Goal: Task Accomplishment & Management: Use online tool/utility

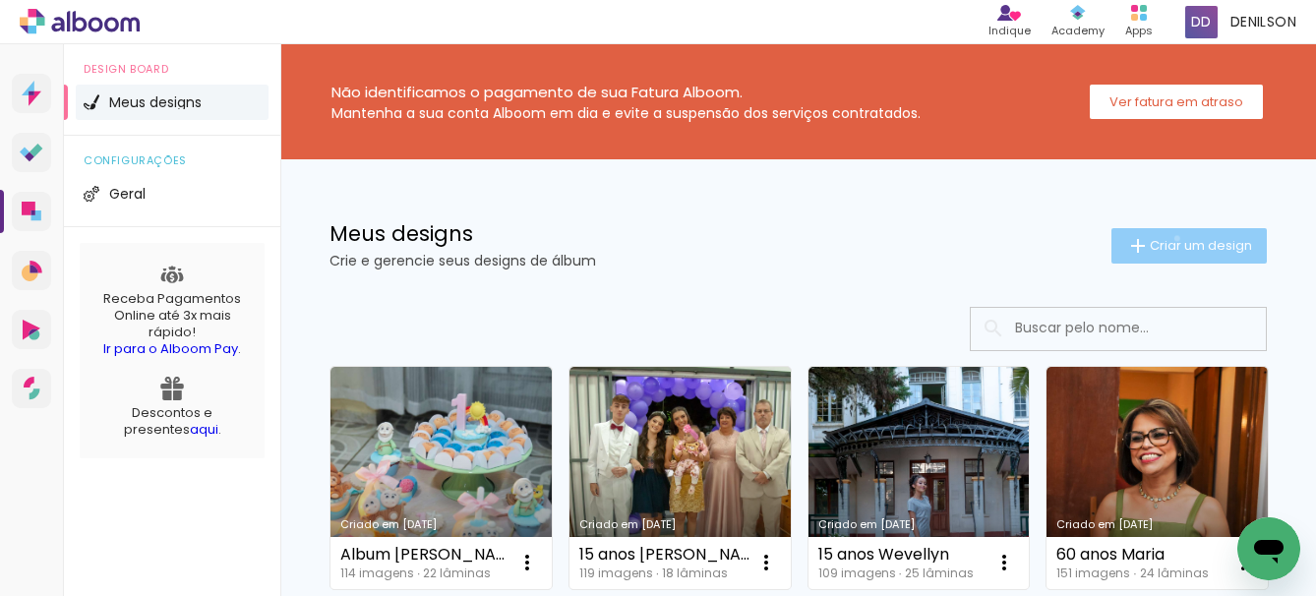
click at [1158, 239] on span "Criar um design" at bounding box center [1200, 245] width 102 height 13
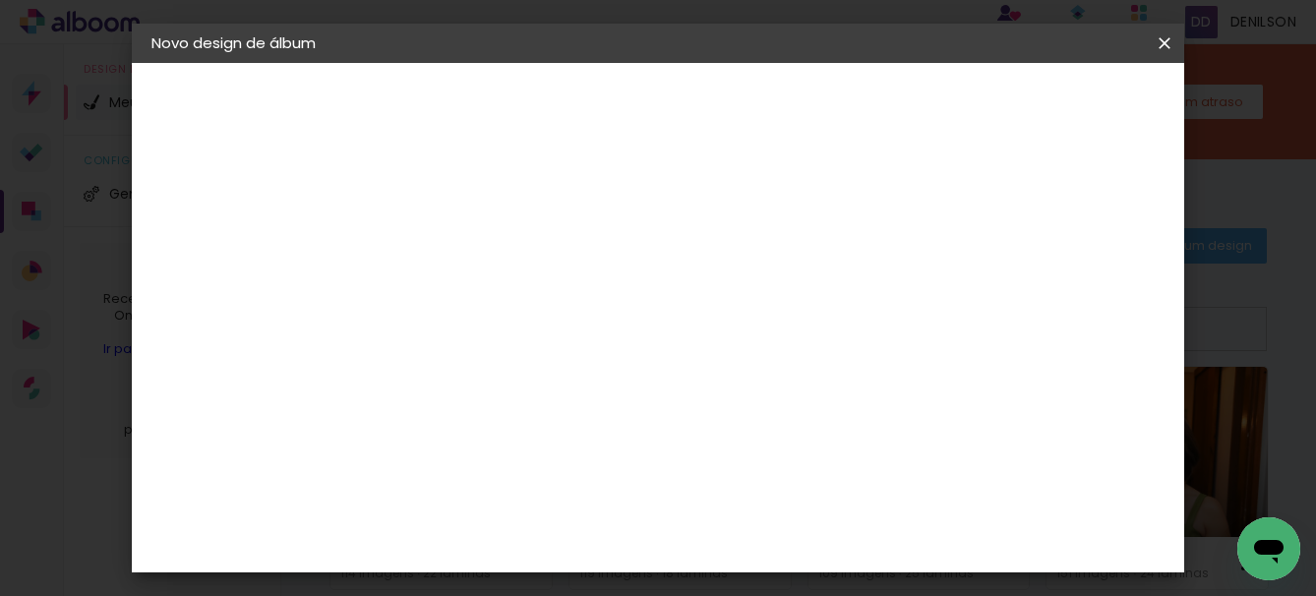
click at [473, 271] on input at bounding box center [473, 264] width 0 height 30
type input "Bodas de Ouro"
type paper-input "Bodas de Ouro"
click at [0, 0] on slot "Avançar" at bounding box center [0, 0] width 0 height 0
click at [0, 0] on slot "Tamanho Livre" at bounding box center [0, 0] width 0 height 0
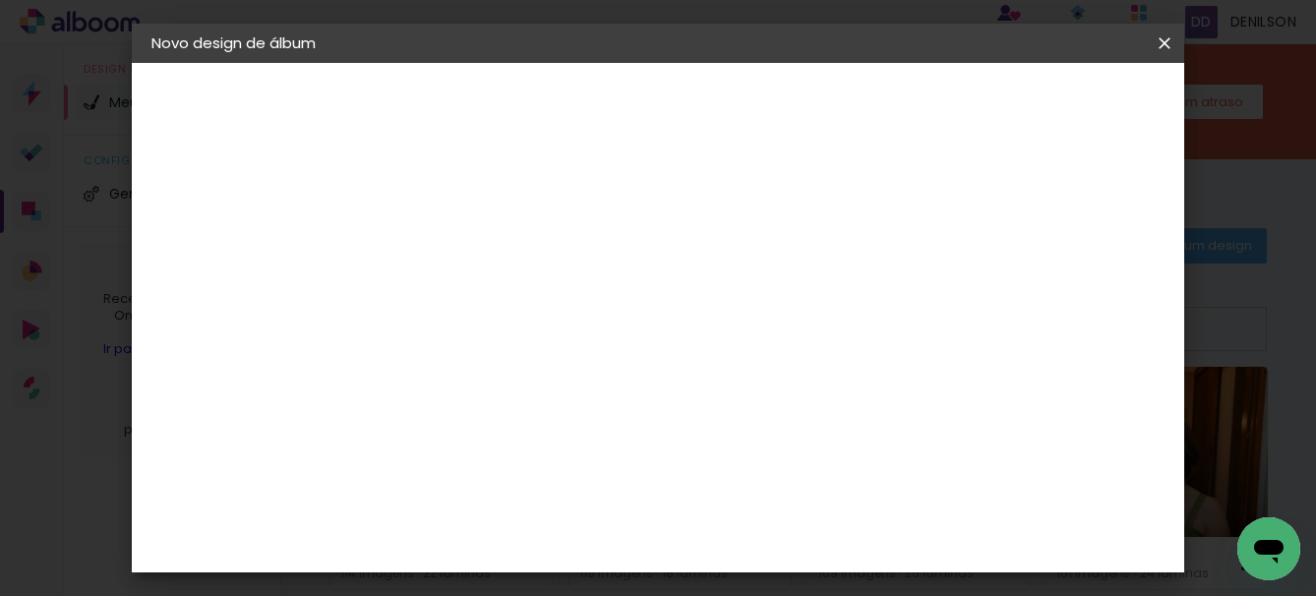
click at [0, 0] on slot "Avançar" at bounding box center [0, 0] width 0 height 0
drag, startPoint x: 640, startPoint y: 308, endPoint x: 606, endPoint y: 309, distance: 34.4
click at [606, 309] on div "30 cm" at bounding box center [641, 307] width 273 height 49
drag, startPoint x: 777, startPoint y: 517, endPoint x: 760, endPoint y: 529, distance: 20.5
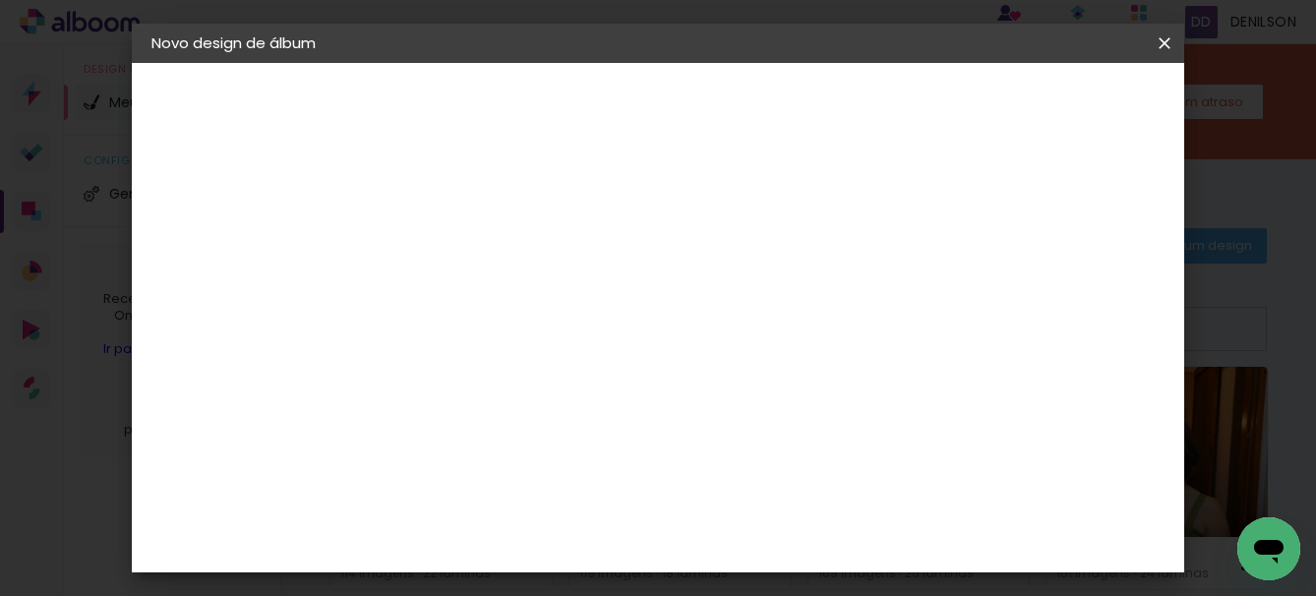
click at [760, 529] on input "60" at bounding box center [765, 520] width 51 height 29
type input "50"
type paper-input "50"
drag, startPoint x: 469, startPoint y: 331, endPoint x: 454, endPoint y: 336, distance: 15.5
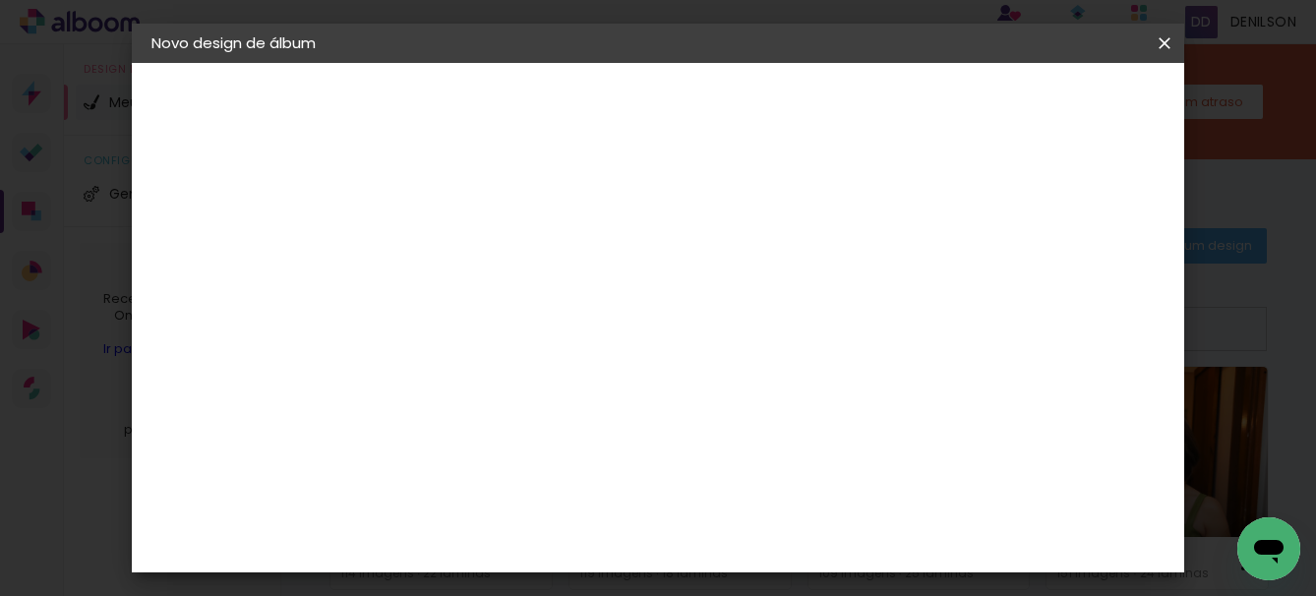
click at [454, 336] on input "30" at bounding box center [456, 331] width 51 height 29
type input "20"
type paper-input "20"
click at [1041, 106] on span "Iniciar design" at bounding box center [996, 104] width 89 height 14
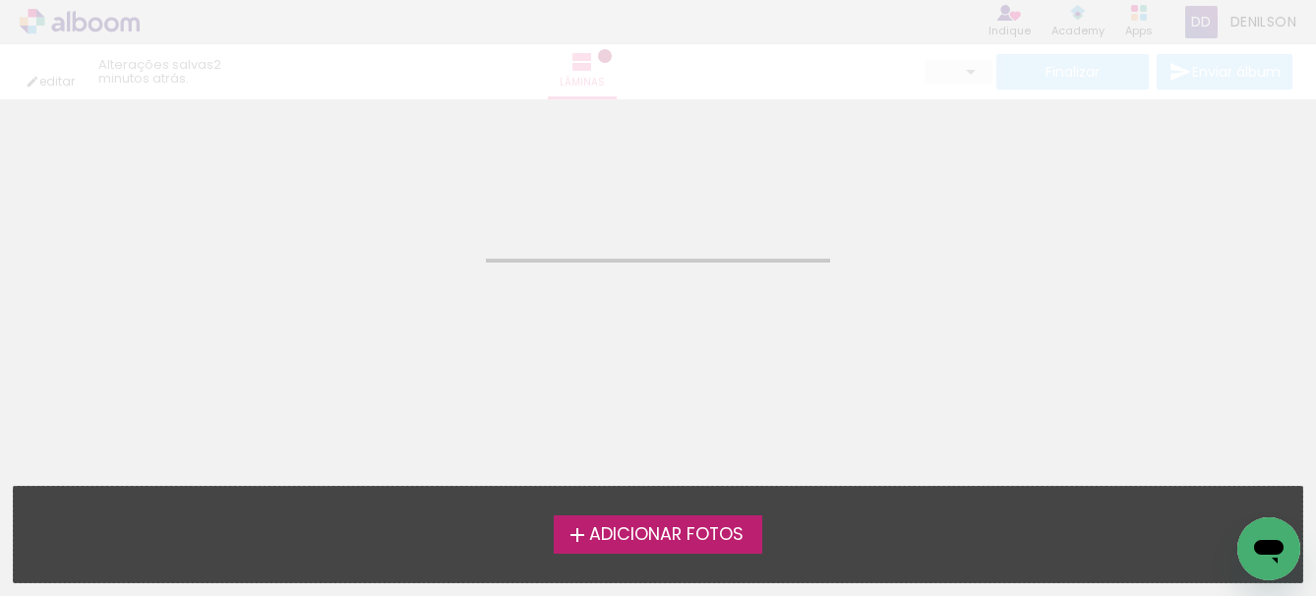
click at [682, 533] on span "Adicionar Fotos" at bounding box center [666, 535] width 154 height 18
click at [0, 0] on input "file" at bounding box center [0, 0] width 0 height 0
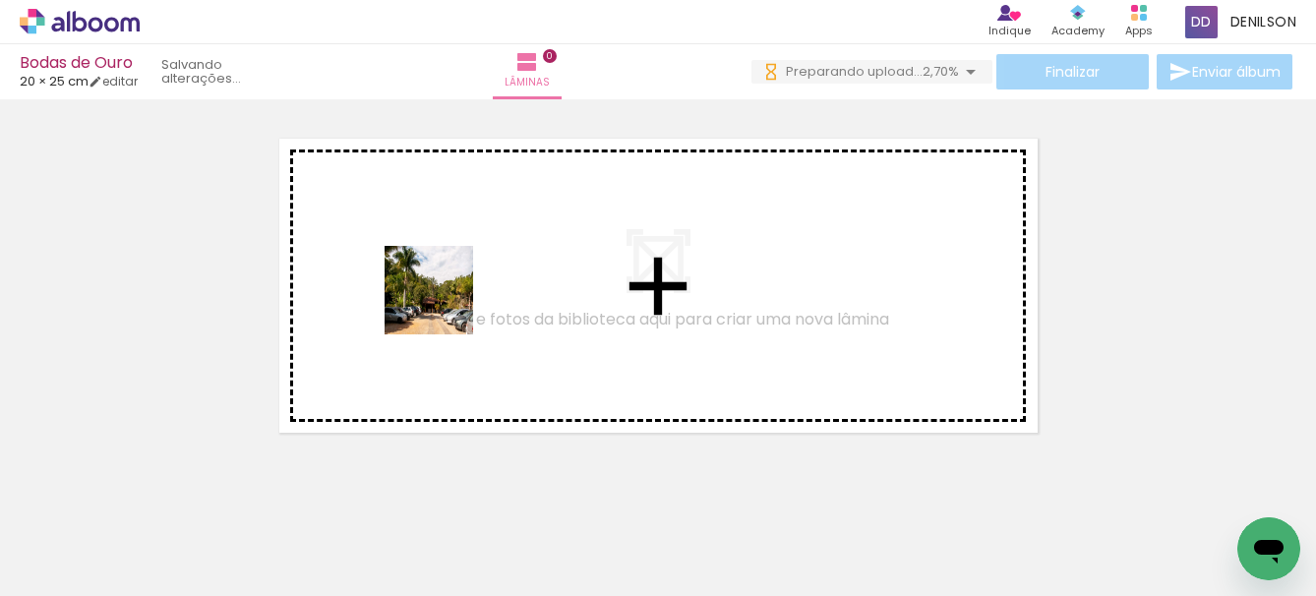
drag, startPoint x: 216, startPoint y: 536, endPoint x: 443, endPoint y: 305, distance: 324.0
click at [443, 305] on quentale-workspace at bounding box center [658, 298] width 1316 height 596
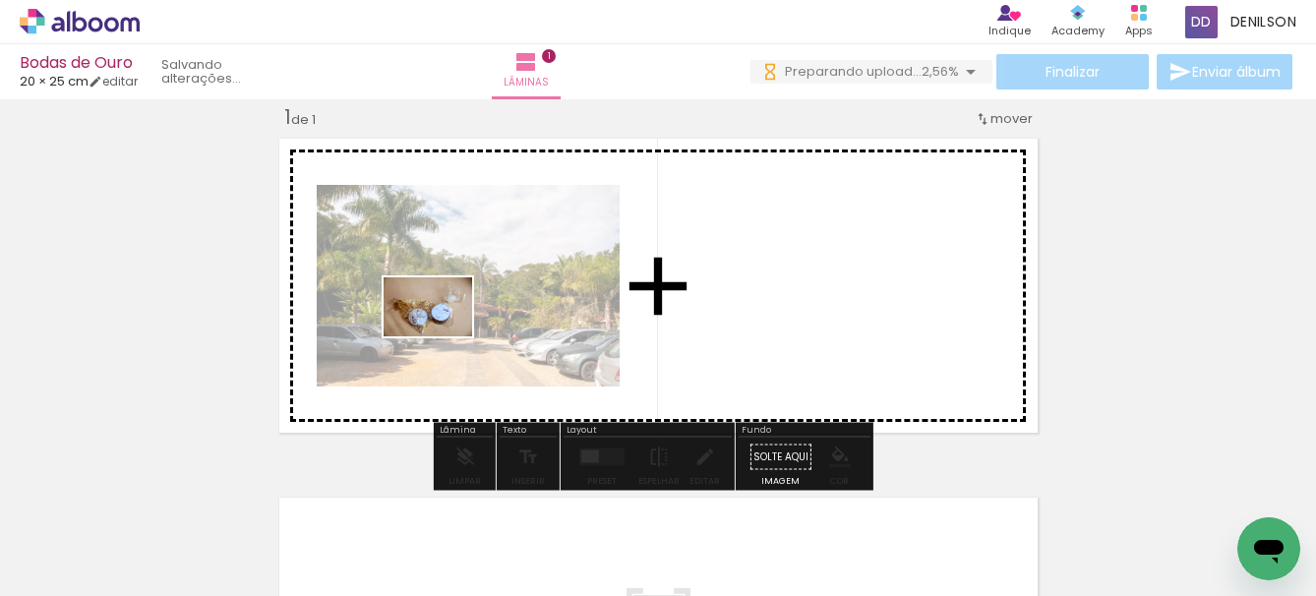
drag, startPoint x: 318, startPoint y: 534, endPoint x: 447, endPoint y: 494, distance: 135.9
click at [469, 313] on quentale-workspace at bounding box center [658, 298] width 1316 height 596
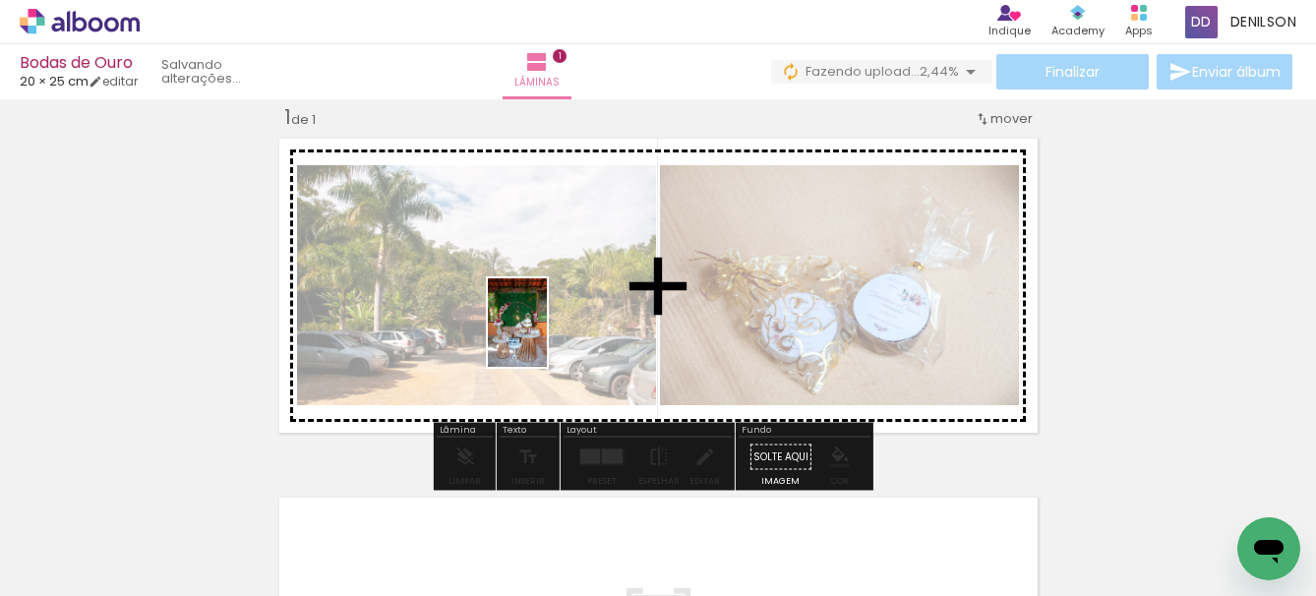
drag, startPoint x: 416, startPoint y: 541, endPoint x: 547, endPoint y: 337, distance: 241.9
click at [547, 337] on quentale-workspace at bounding box center [658, 298] width 1316 height 596
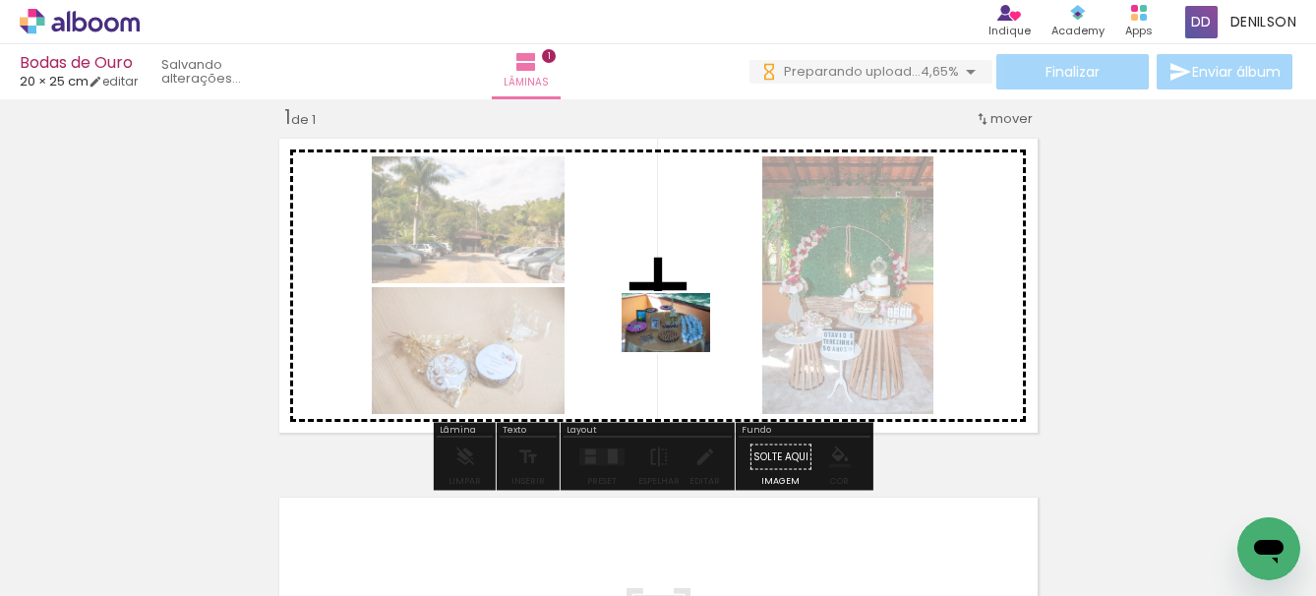
drag, startPoint x: 663, startPoint y: 546, endPoint x: 680, endPoint y: 352, distance: 194.5
click at [680, 352] on quentale-workspace at bounding box center [658, 298] width 1316 height 596
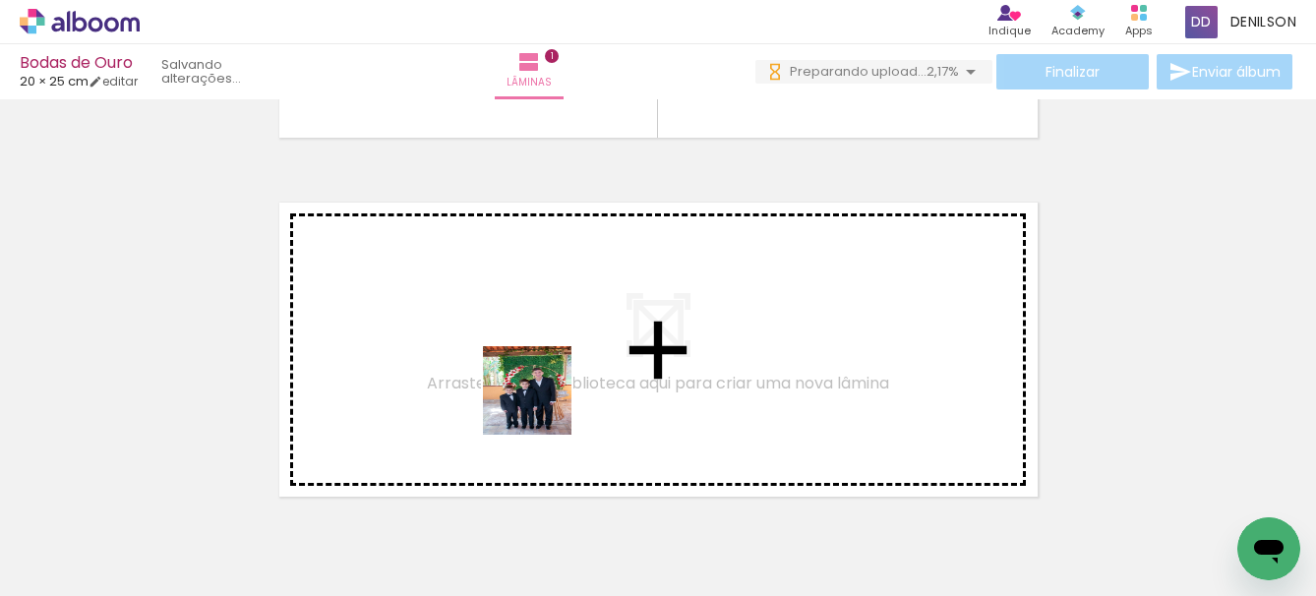
drag, startPoint x: 539, startPoint y: 532, endPoint x: 556, endPoint y: 357, distance: 175.8
click at [556, 357] on quentale-workspace at bounding box center [658, 298] width 1316 height 596
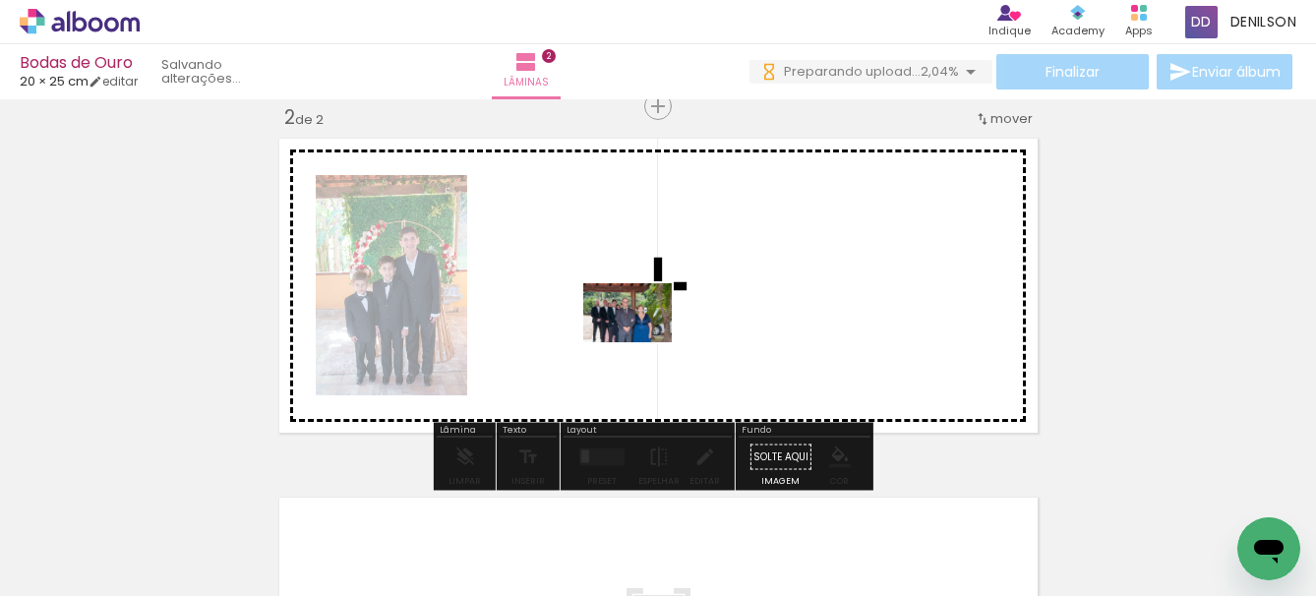
drag, startPoint x: 757, startPoint y: 542, endPoint x: 641, endPoint y: 341, distance: 231.7
click at [641, 341] on quentale-workspace at bounding box center [658, 298] width 1316 height 596
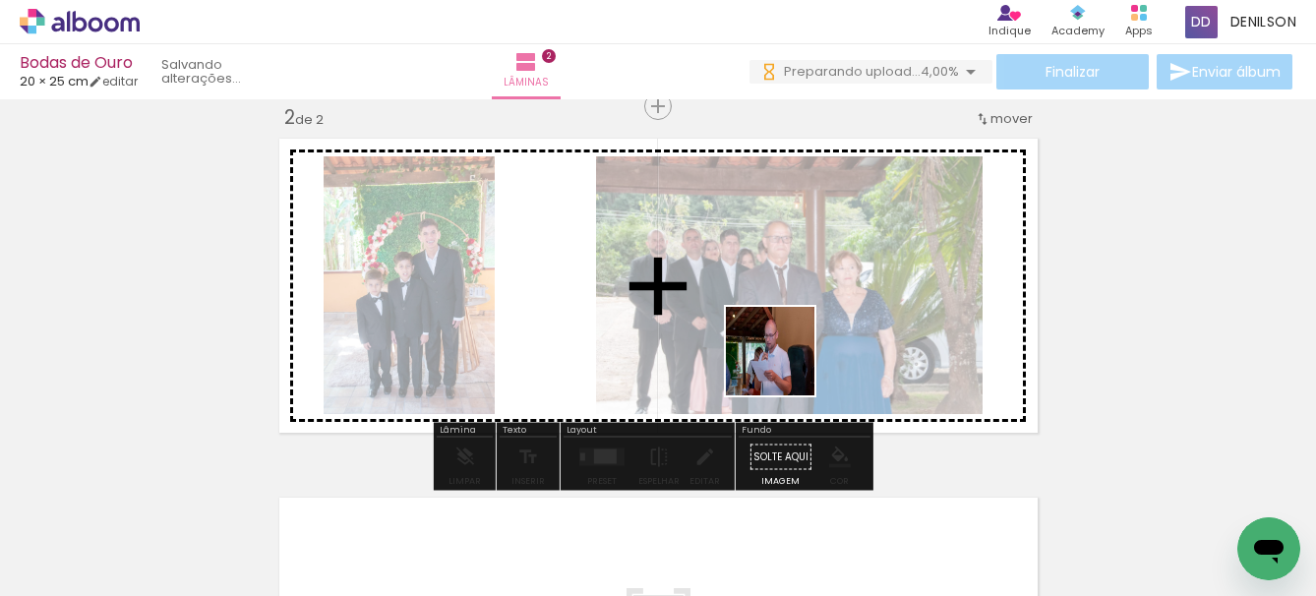
drag, startPoint x: 791, startPoint y: 397, endPoint x: 785, endPoint y: 366, distance: 32.0
click at [785, 366] on quentale-workspace at bounding box center [658, 298] width 1316 height 596
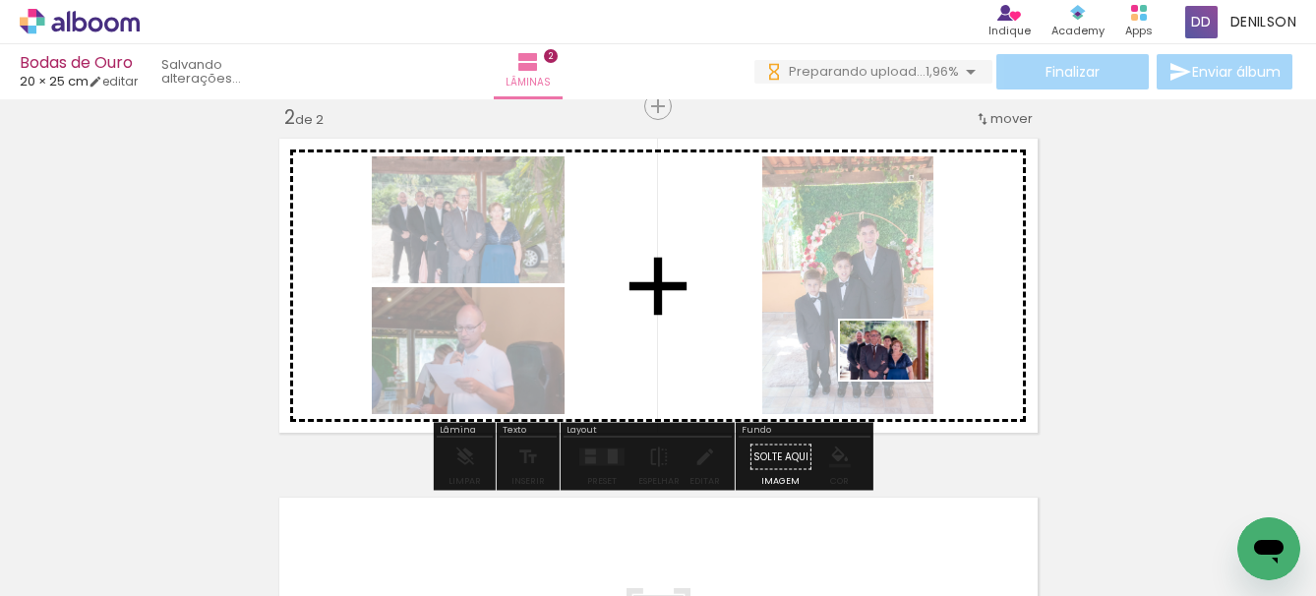
drag, startPoint x: 971, startPoint y: 543, endPoint x: 933, endPoint y: 423, distance: 125.6
click at [896, 371] on quentale-workspace at bounding box center [658, 298] width 1316 height 596
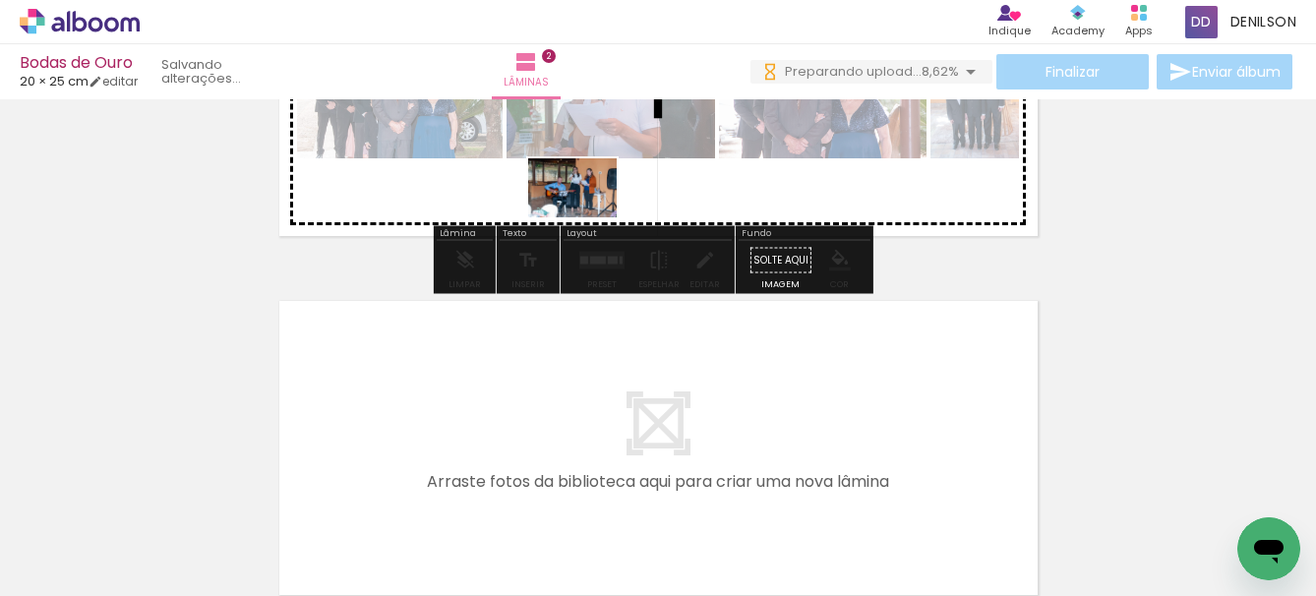
drag, startPoint x: 472, startPoint y: 525, endPoint x: 592, endPoint y: 207, distance: 339.5
click at [592, 207] on quentale-workspace at bounding box center [658, 298] width 1316 height 596
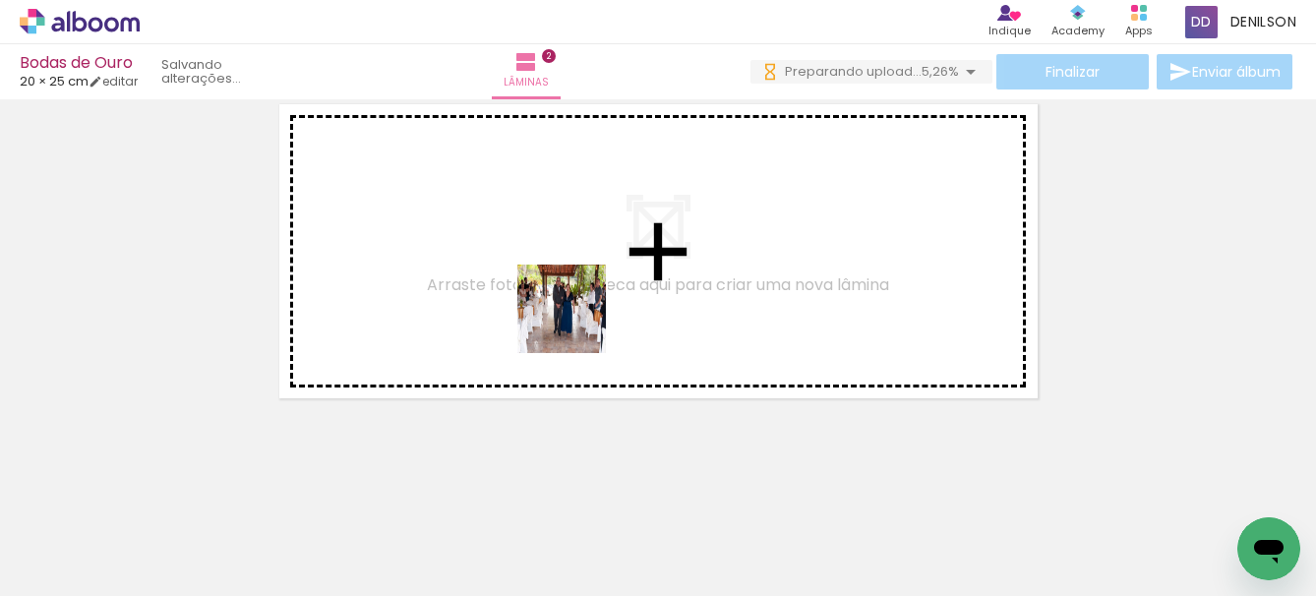
click at [576, 324] on quentale-workspace at bounding box center [658, 298] width 1316 height 596
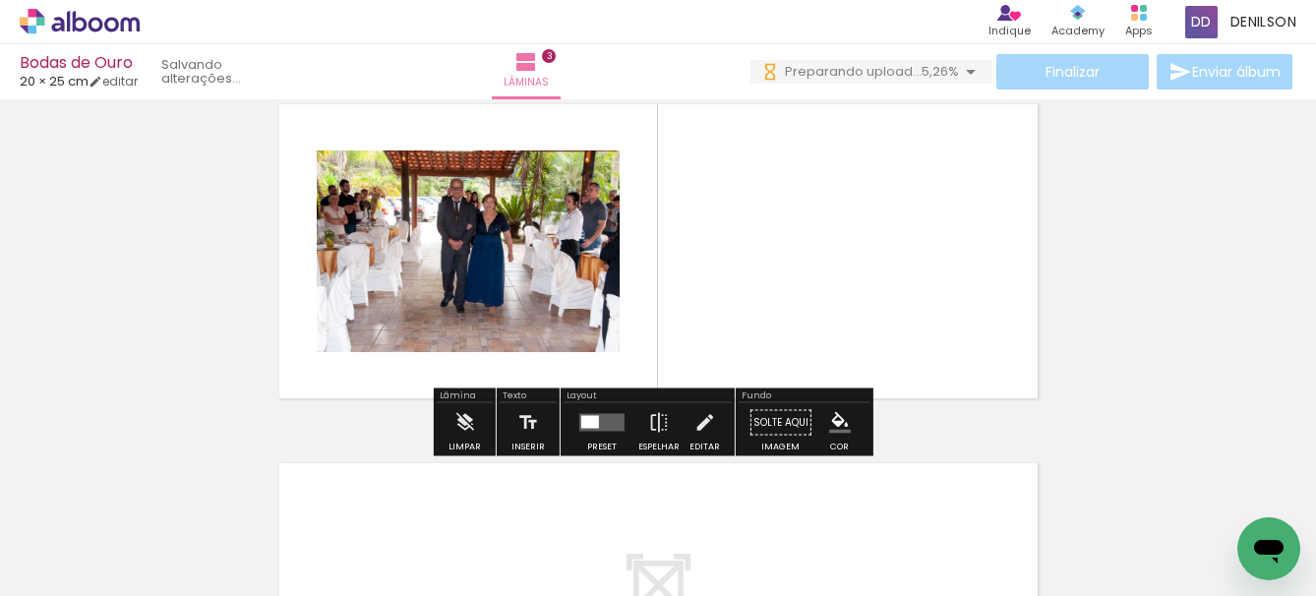
scroll to position [746, 0]
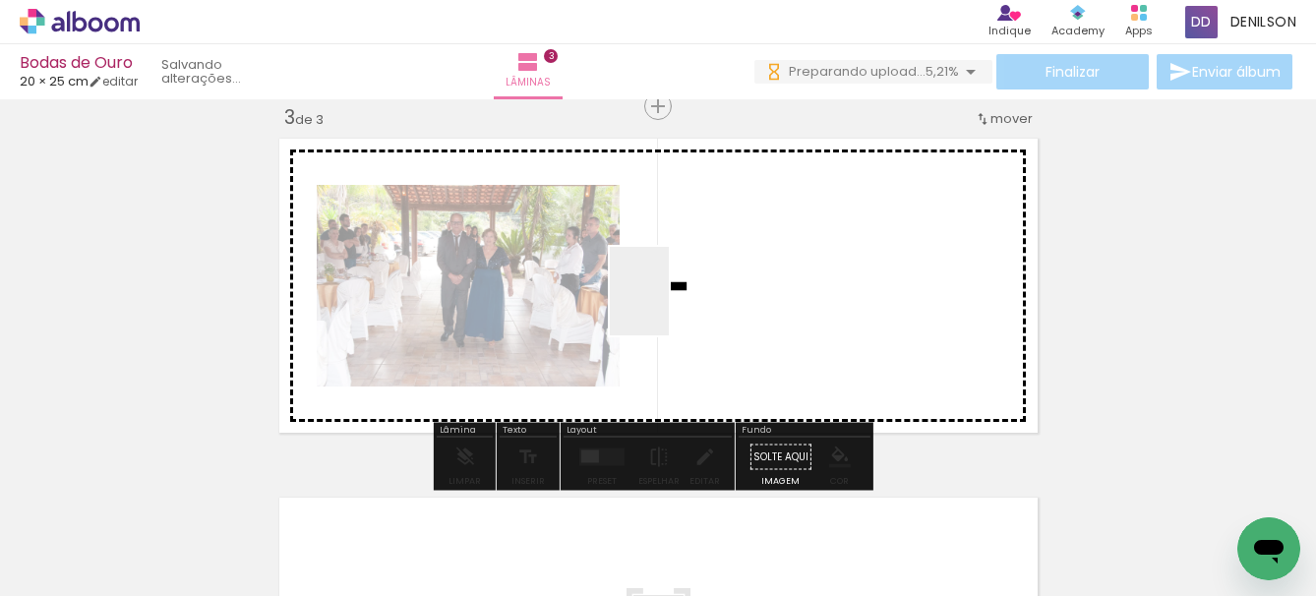
drag, startPoint x: 686, startPoint y: 526, endPoint x: 669, endPoint y: 306, distance: 221.0
click at [669, 306] on quentale-workspace at bounding box center [658, 298] width 1316 height 596
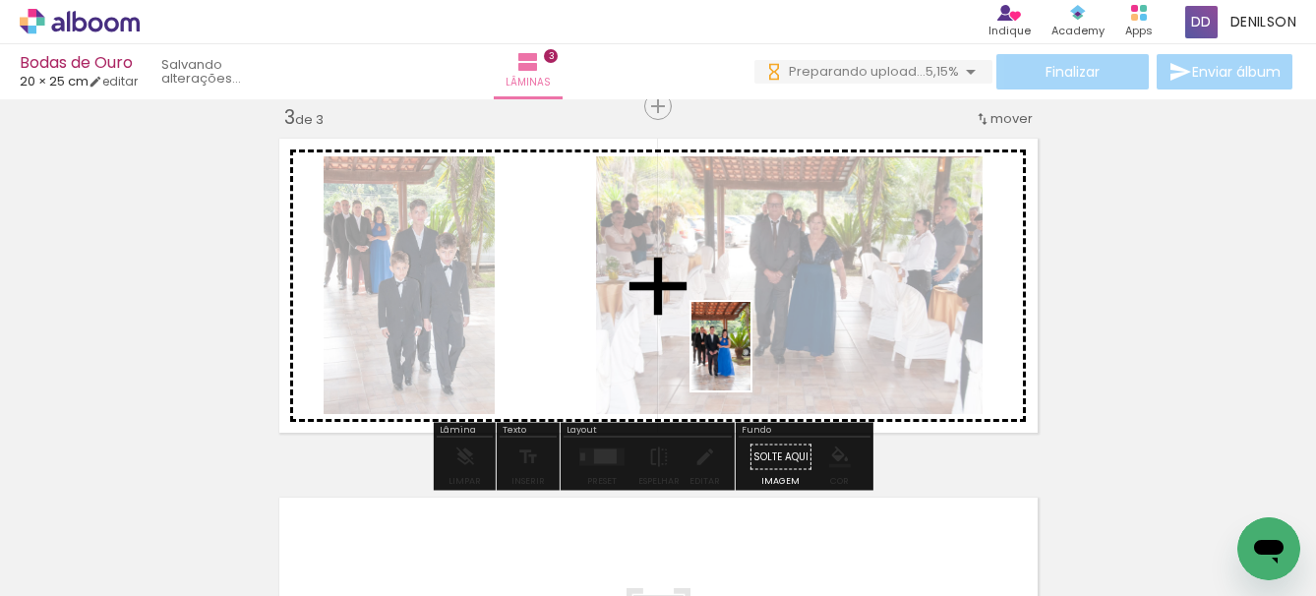
drag, startPoint x: 801, startPoint y: 536, endPoint x: 750, endPoint y: 361, distance: 182.3
click at [750, 361] on quentale-workspace at bounding box center [658, 298] width 1316 height 596
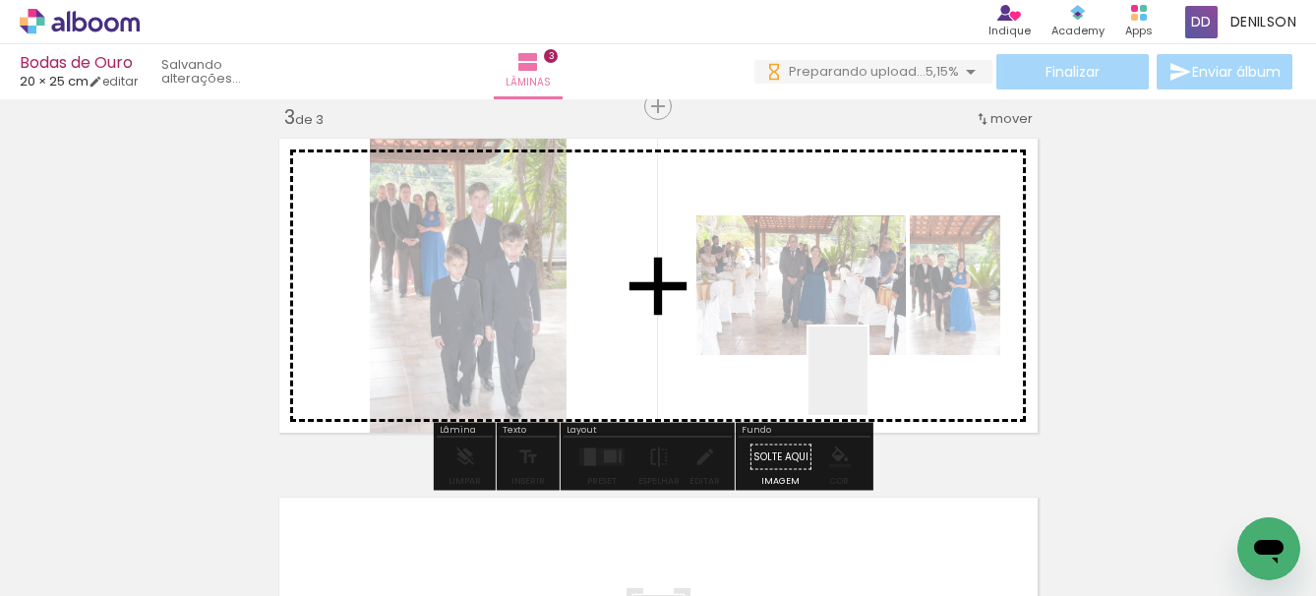
drag, startPoint x: 898, startPoint y: 514, endPoint x: 867, endPoint y: 385, distance: 132.4
click at [867, 385] on quentale-workspace at bounding box center [658, 298] width 1316 height 596
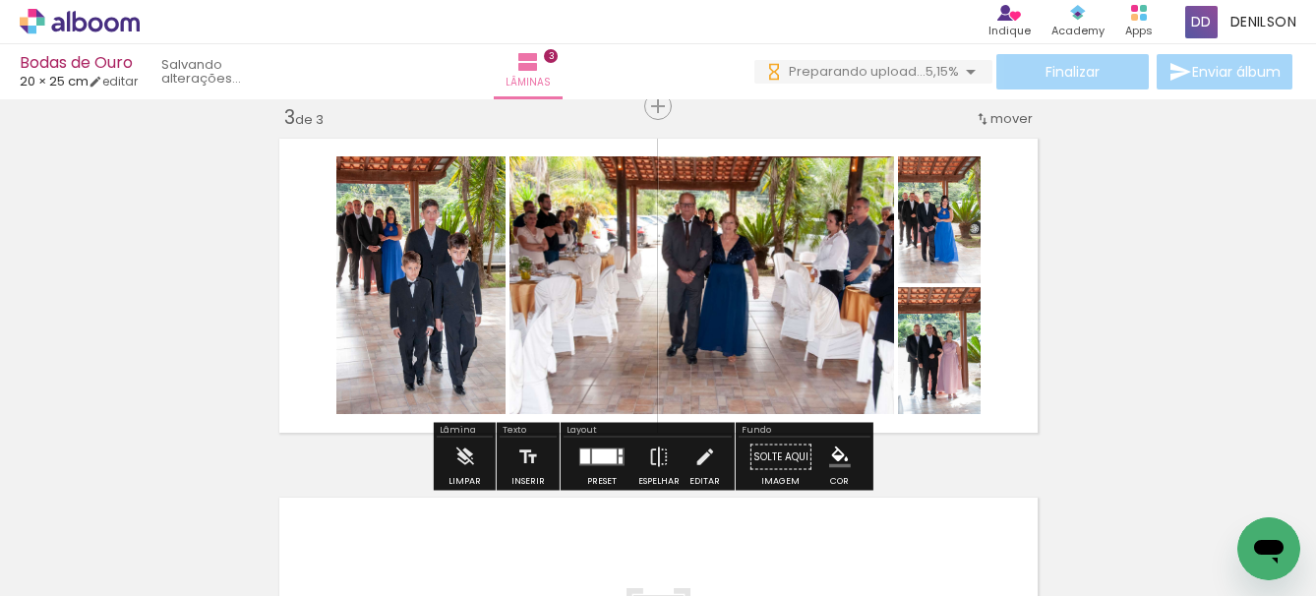
scroll to position [0, 0]
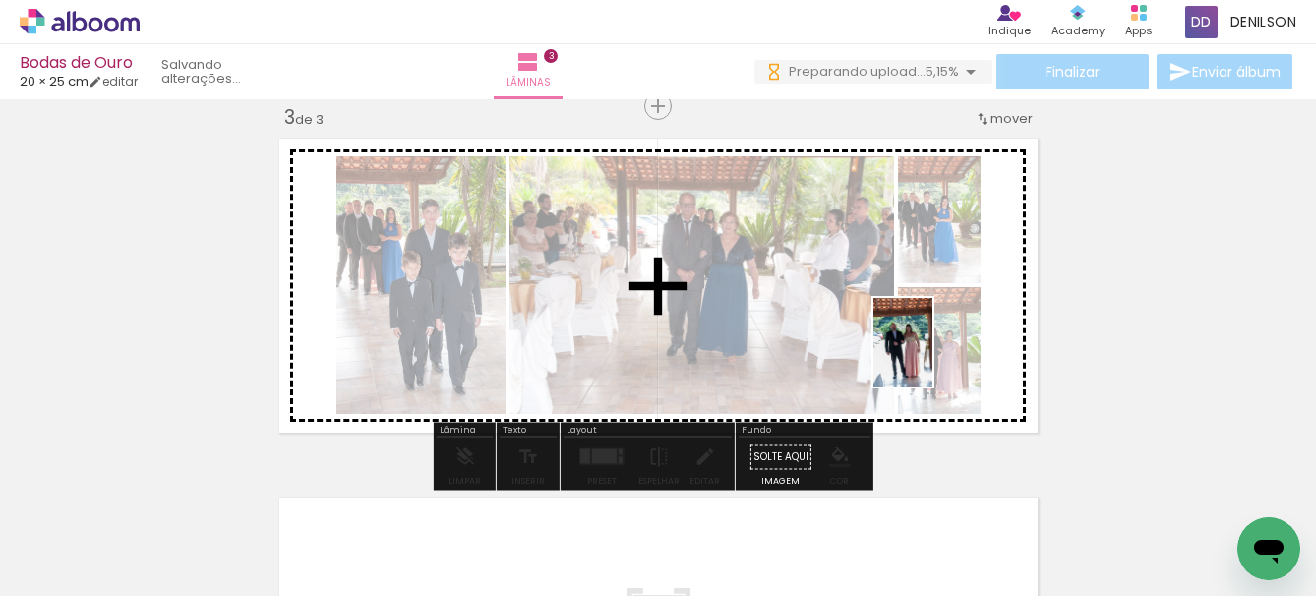
drag, startPoint x: 1020, startPoint y: 538, endPoint x: 932, endPoint y: 357, distance: 201.0
click at [932, 357] on quentale-workspace at bounding box center [658, 298] width 1316 height 596
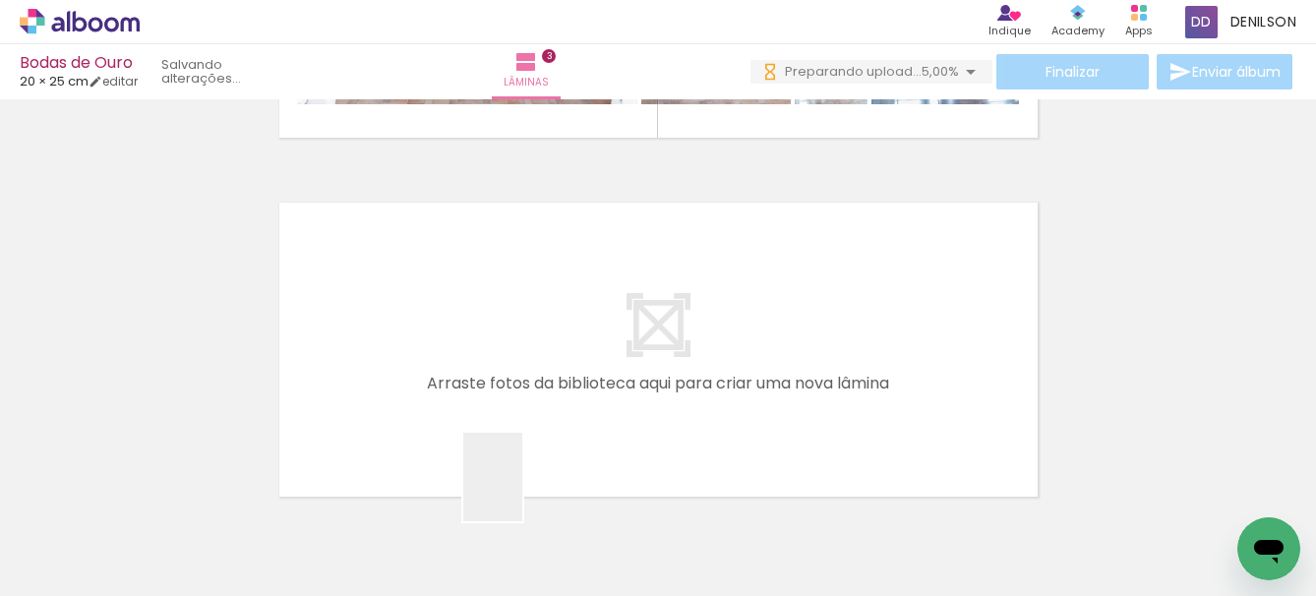
drag, startPoint x: 522, startPoint y: 492, endPoint x: 529, endPoint y: 362, distance: 130.0
click at [529, 362] on quentale-workspace at bounding box center [658, 298] width 1316 height 596
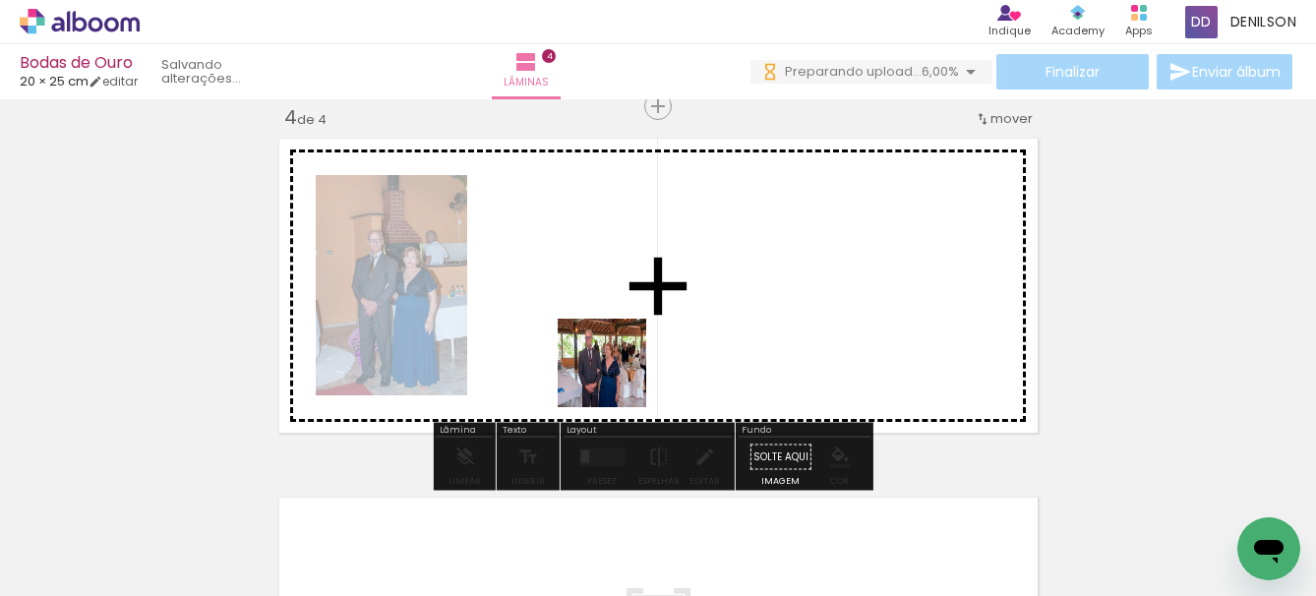
drag, startPoint x: 628, startPoint y: 498, endPoint x: 761, endPoint y: 521, distance: 134.8
click at [619, 379] on quentale-workspace at bounding box center [658, 298] width 1316 height 596
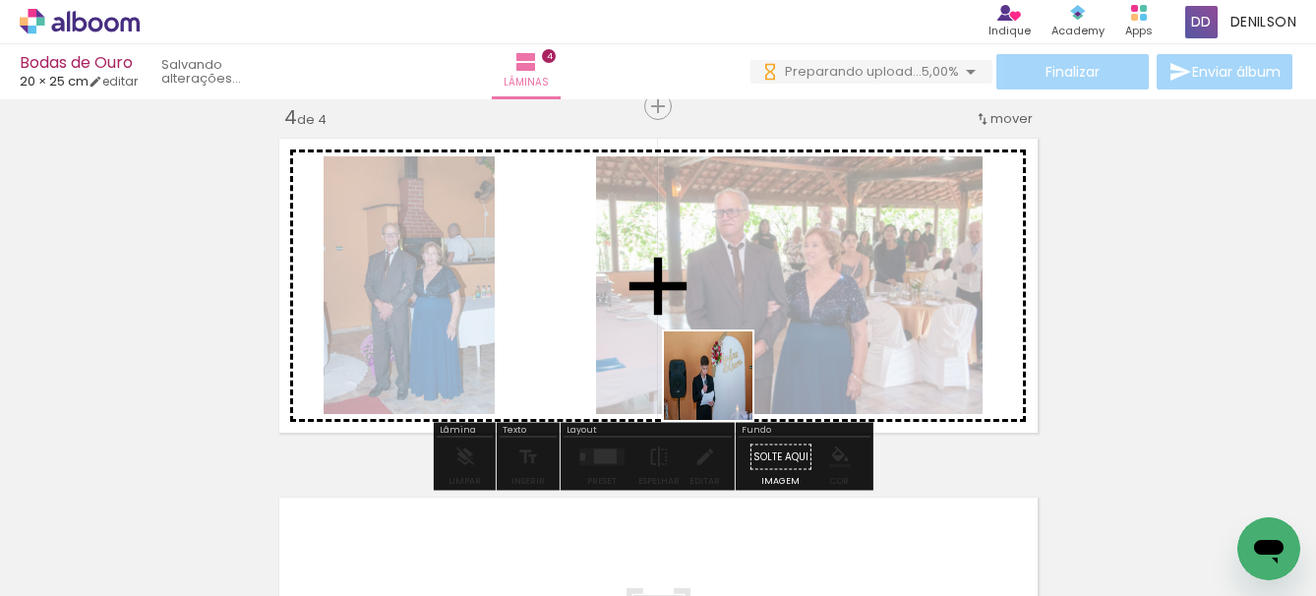
drag, startPoint x: 743, startPoint y: 503, endPoint x: 723, endPoint y: 390, distance: 114.9
click at [723, 390] on quentale-workspace at bounding box center [658, 298] width 1316 height 596
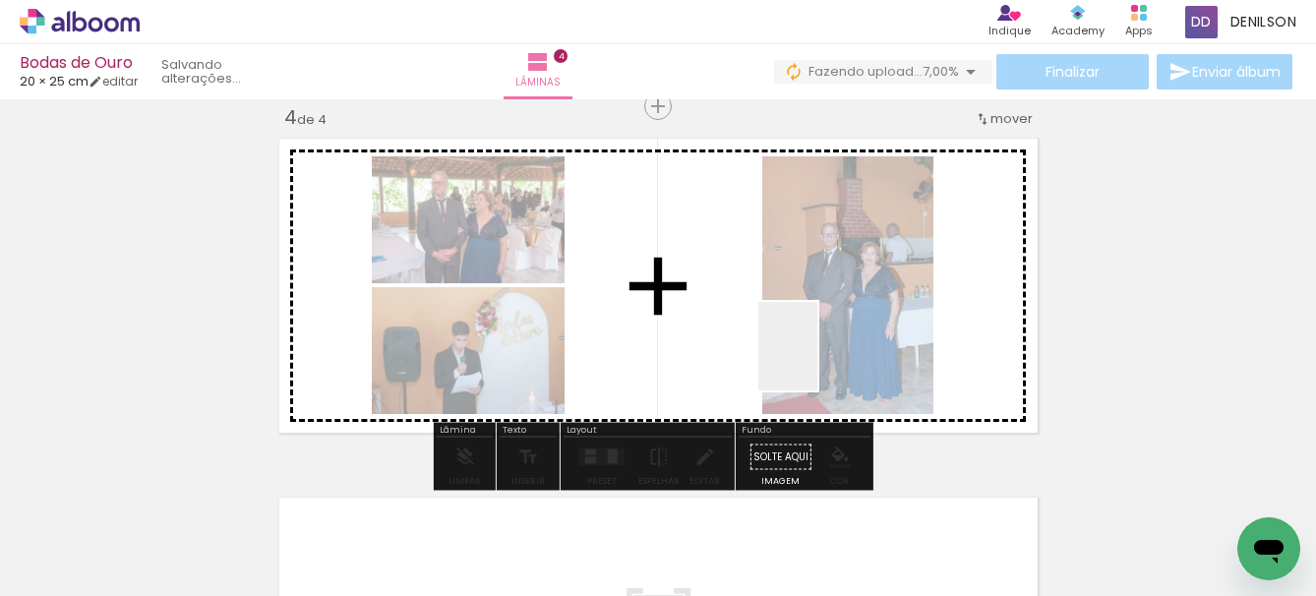
click at [817, 361] on quentale-workspace at bounding box center [658, 298] width 1316 height 596
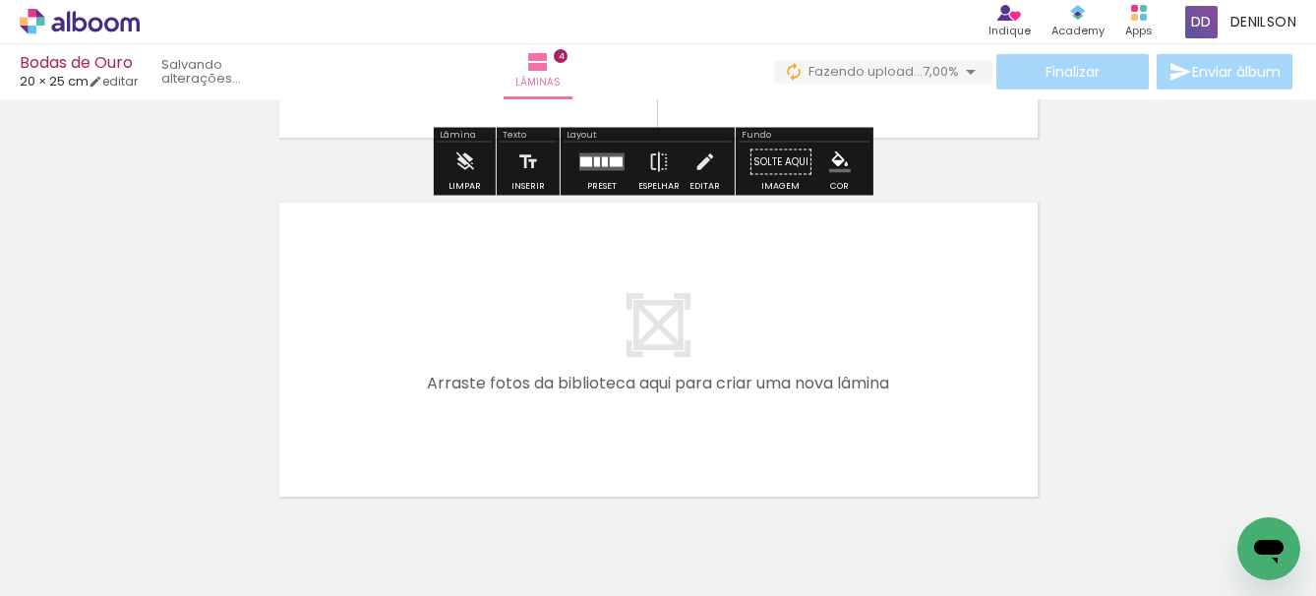
scroll to position [0, 1839]
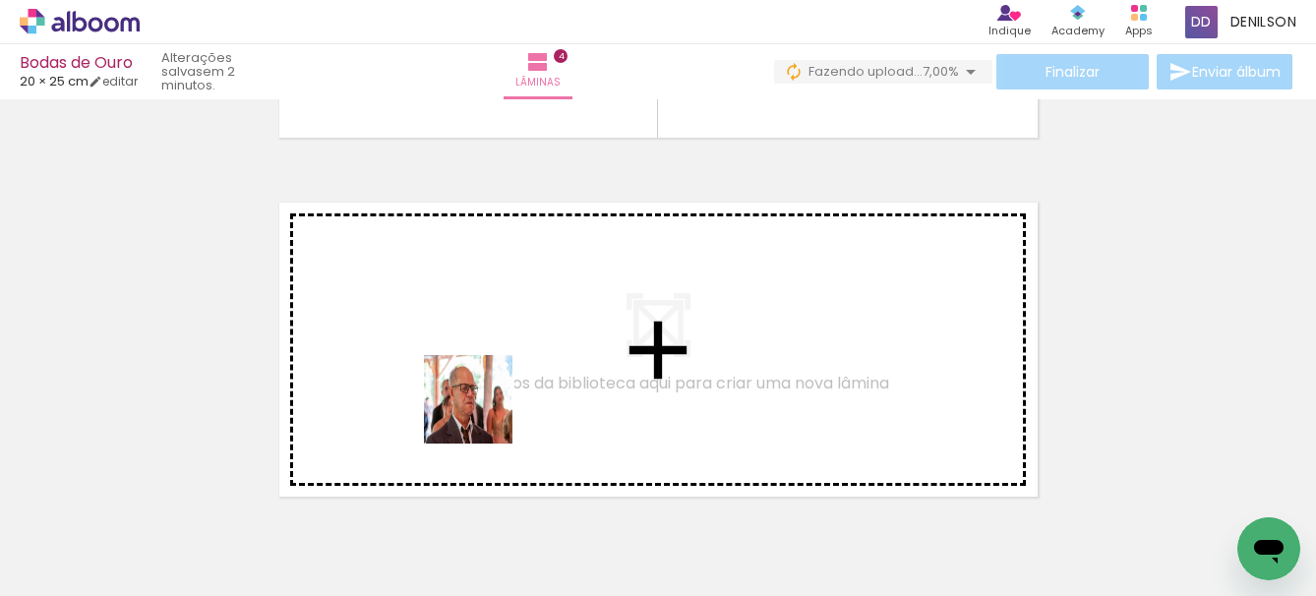
drag, startPoint x: 381, startPoint y: 530, endPoint x: 465, endPoint y: 544, distance: 85.7
click at [484, 415] on quentale-workspace at bounding box center [658, 298] width 1316 height 596
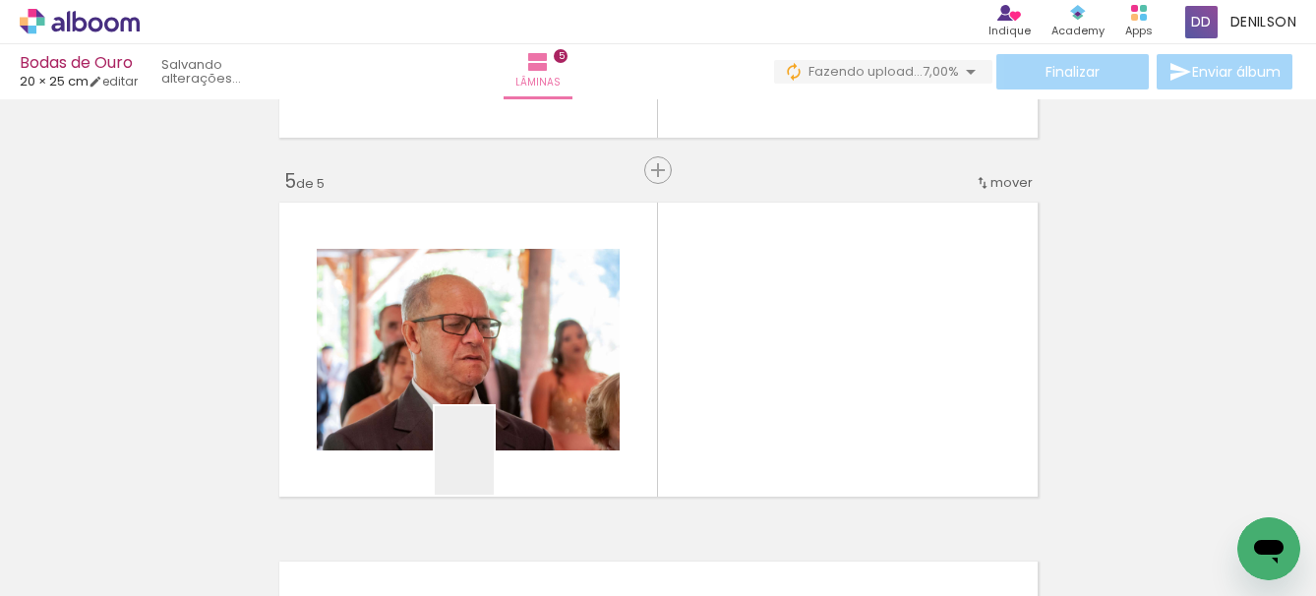
scroll to position [1461, 0]
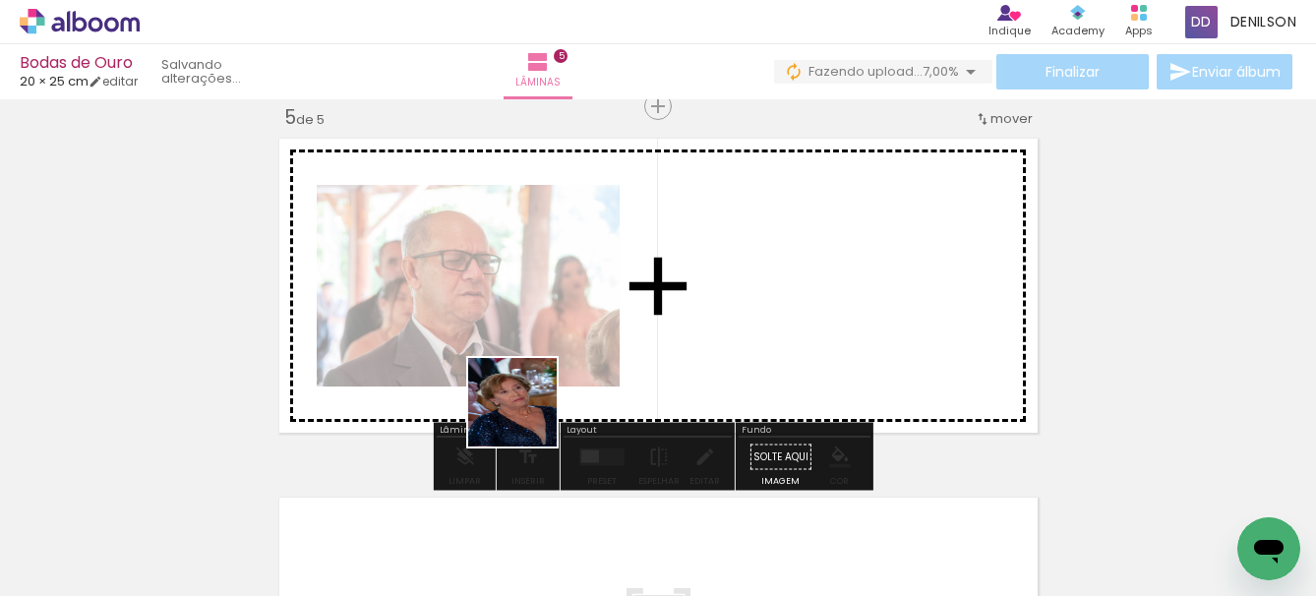
drag, startPoint x: 494, startPoint y: 465, endPoint x: 527, endPoint y: 417, distance: 58.6
click at [527, 417] on quentale-workspace at bounding box center [658, 298] width 1316 height 596
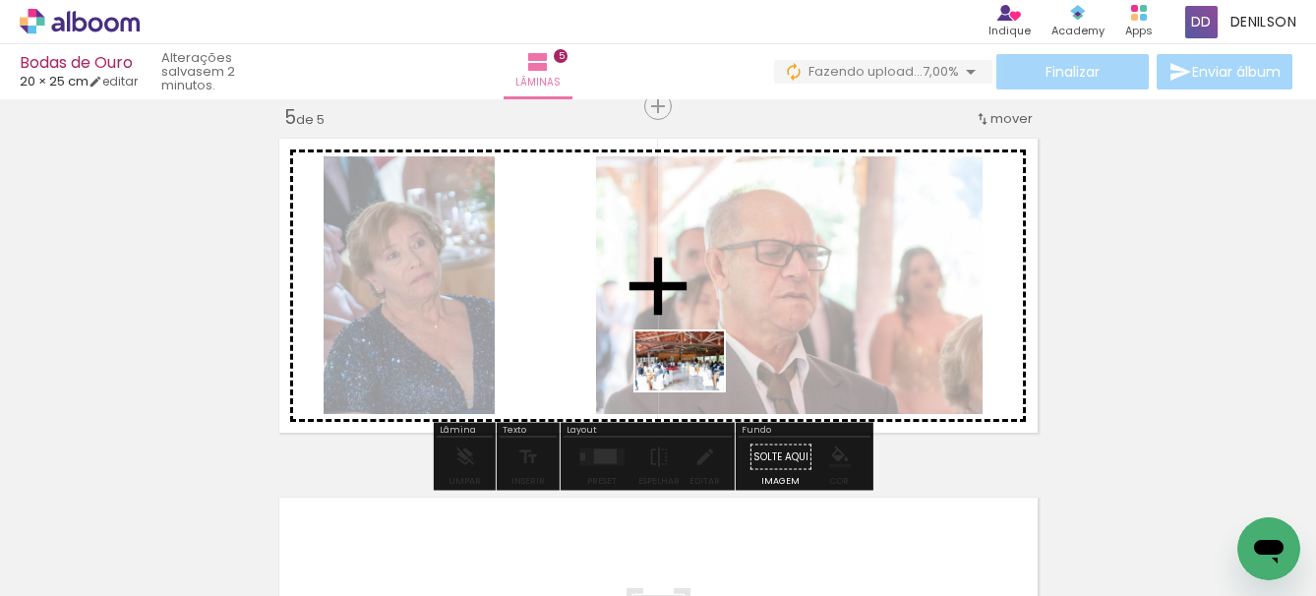
drag, startPoint x: 581, startPoint y: 539, endPoint x: 698, endPoint y: 395, distance: 185.2
click at [694, 389] on quentale-workspace at bounding box center [658, 298] width 1316 height 596
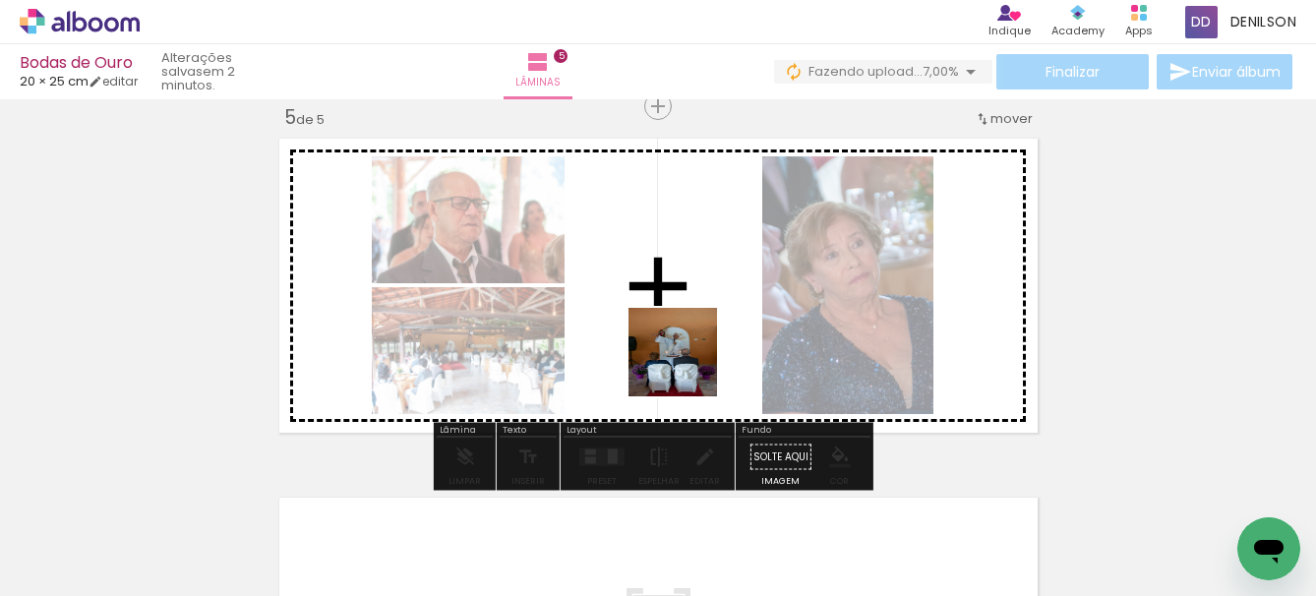
drag, startPoint x: 682, startPoint y: 529, endPoint x: 687, endPoint y: 367, distance: 162.3
click at [687, 367] on quentale-workspace at bounding box center [658, 298] width 1316 height 596
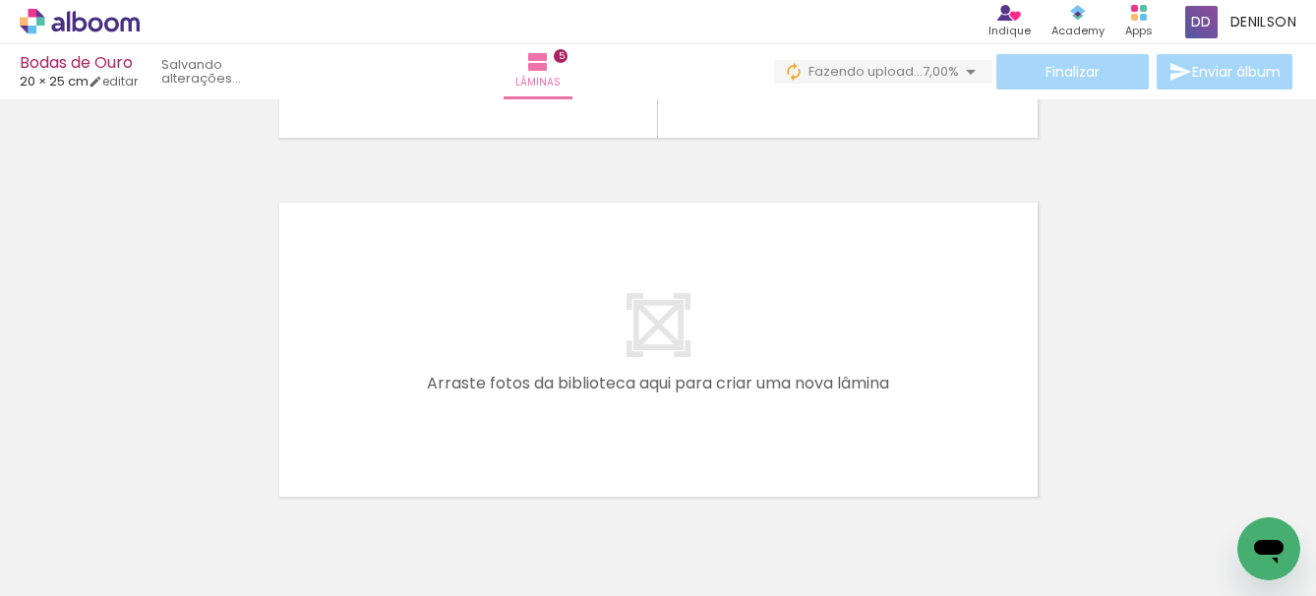
scroll to position [0, 2301]
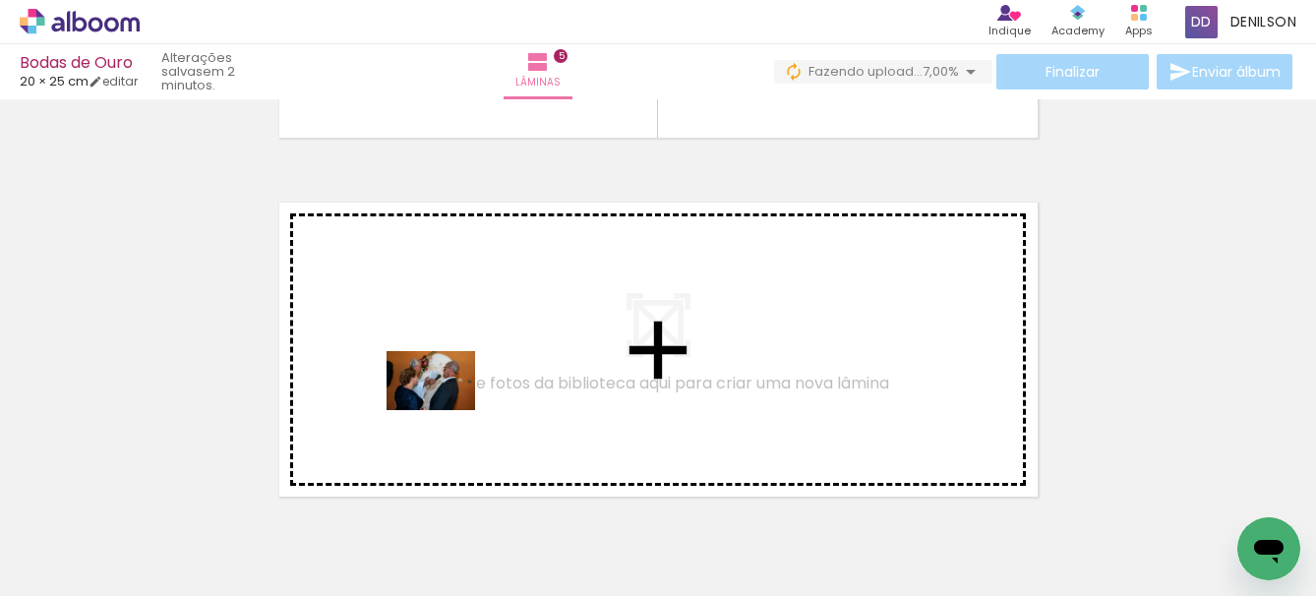
drag, startPoint x: 334, startPoint y: 540, endPoint x: 445, endPoint y: 410, distance: 170.9
click at [445, 410] on quentale-workspace at bounding box center [658, 298] width 1316 height 596
